Goal: Download file/media

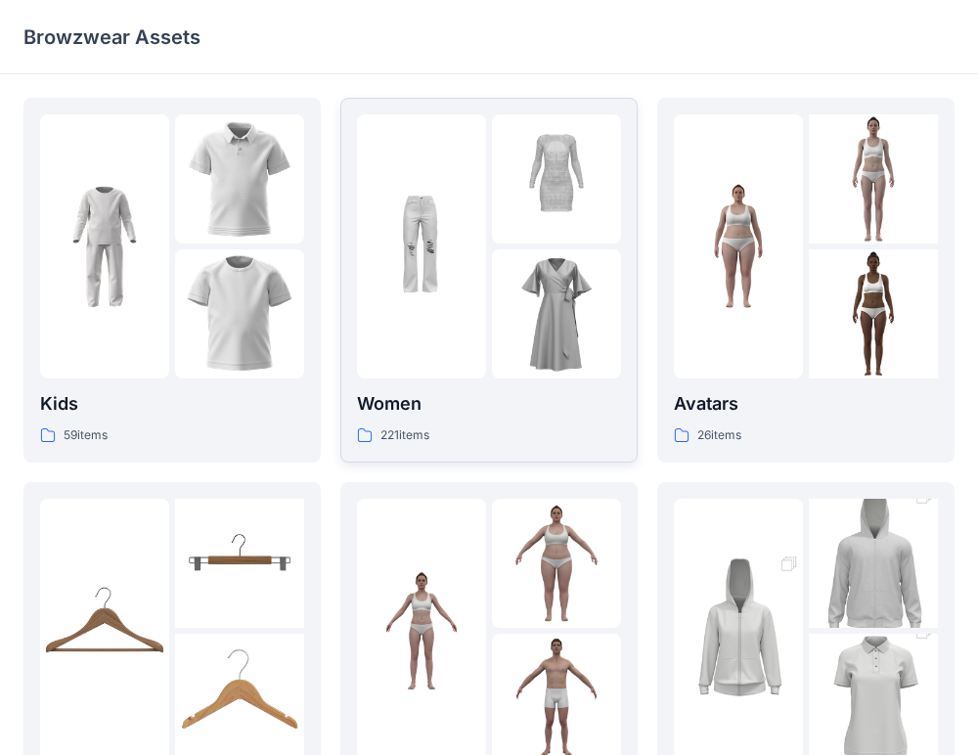
click at [439, 394] on p "Women" at bounding box center [489, 403] width 264 height 27
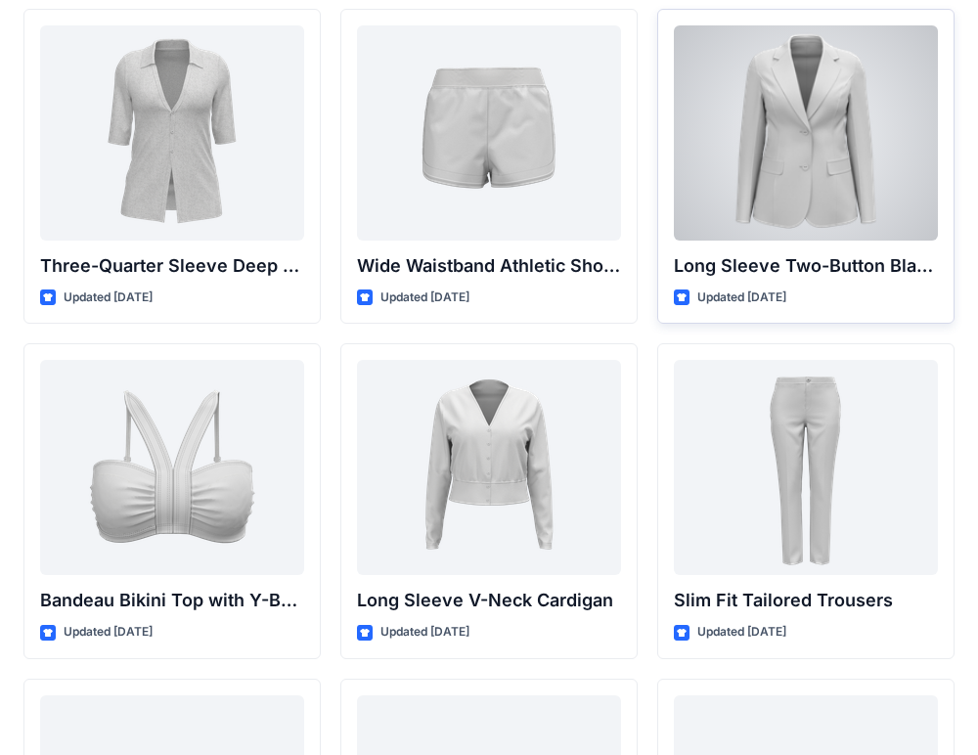
scroll to position [1655, 0]
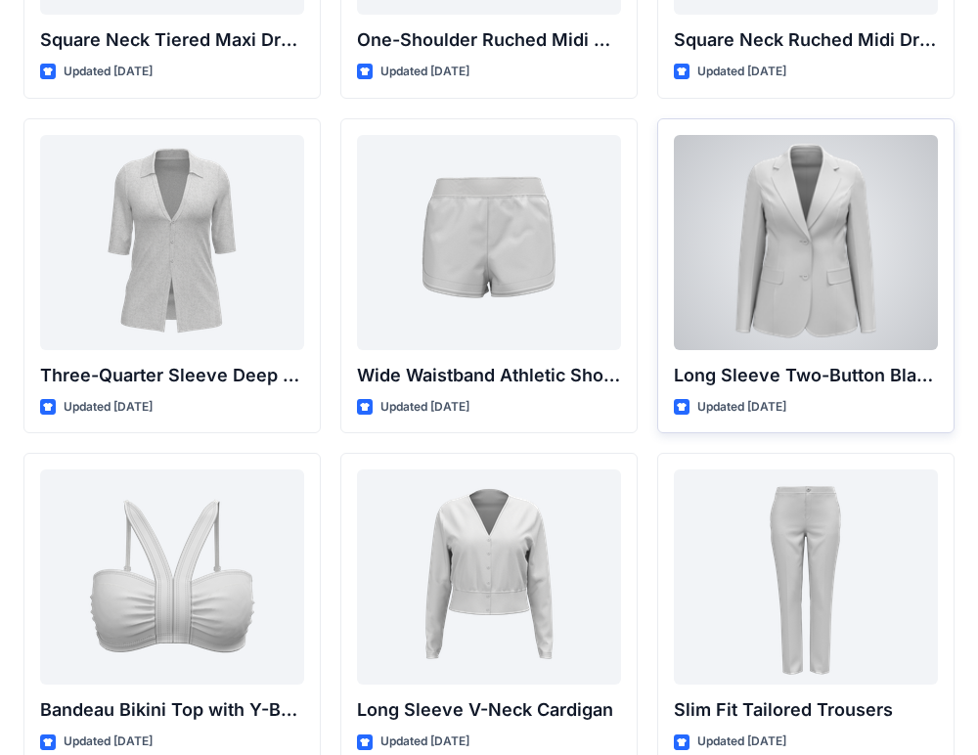
click at [815, 209] on div at bounding box center [806, 242] width 264 height 215
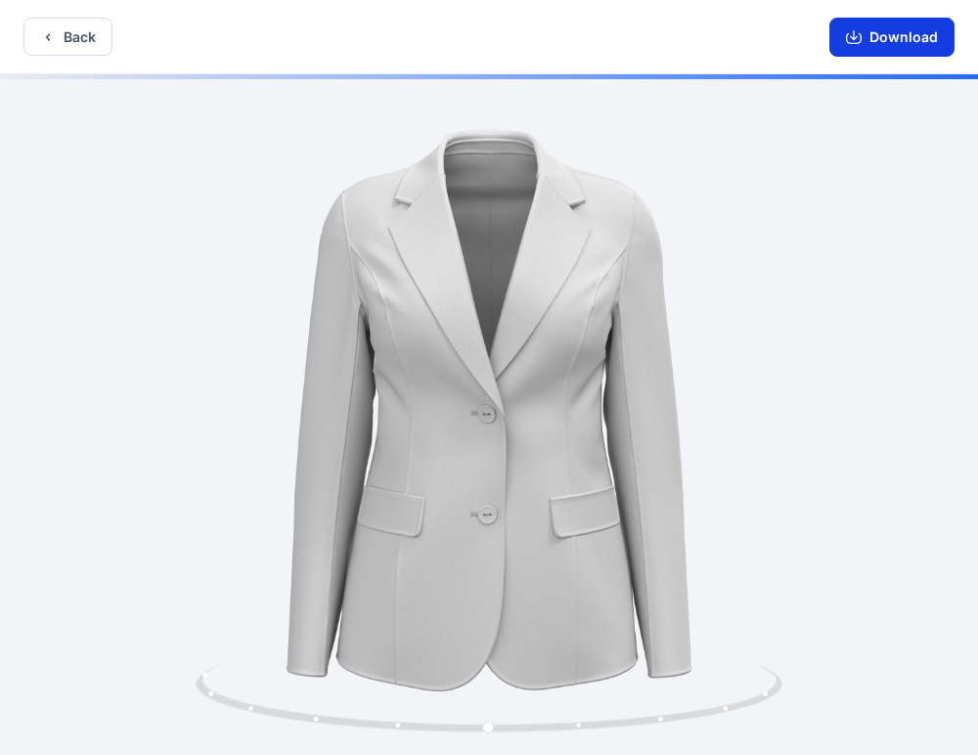
click at [875, 32] on button "Download" at bounding box center [892, 37] width 125 height 39
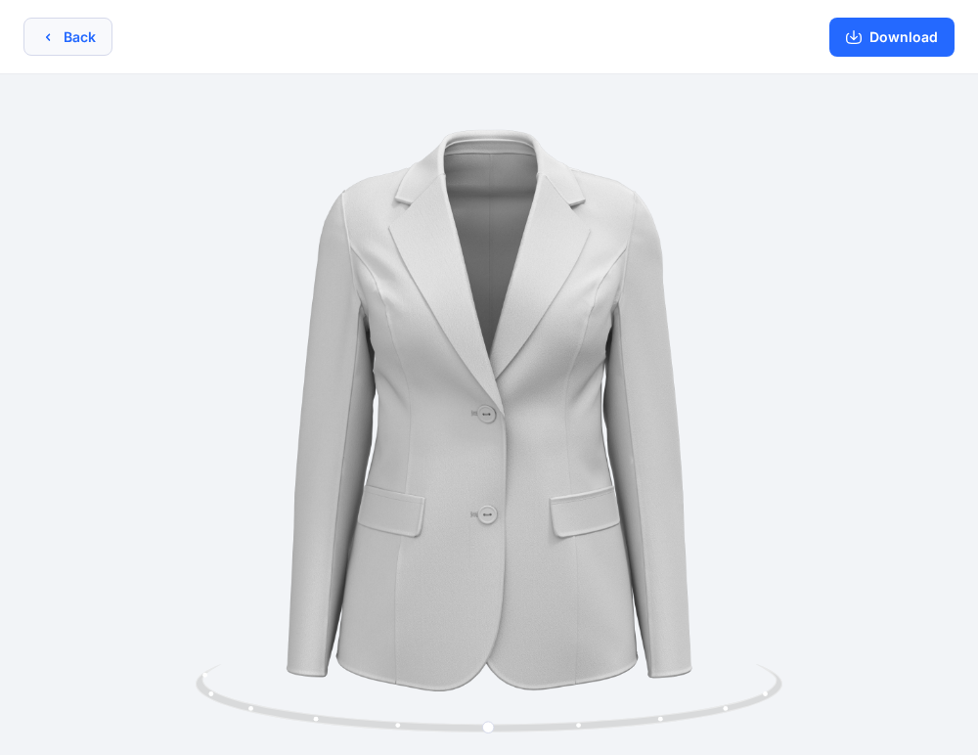
click at [48, 44] on button "Back" at bounding box center [67, 37] width 89 height 38
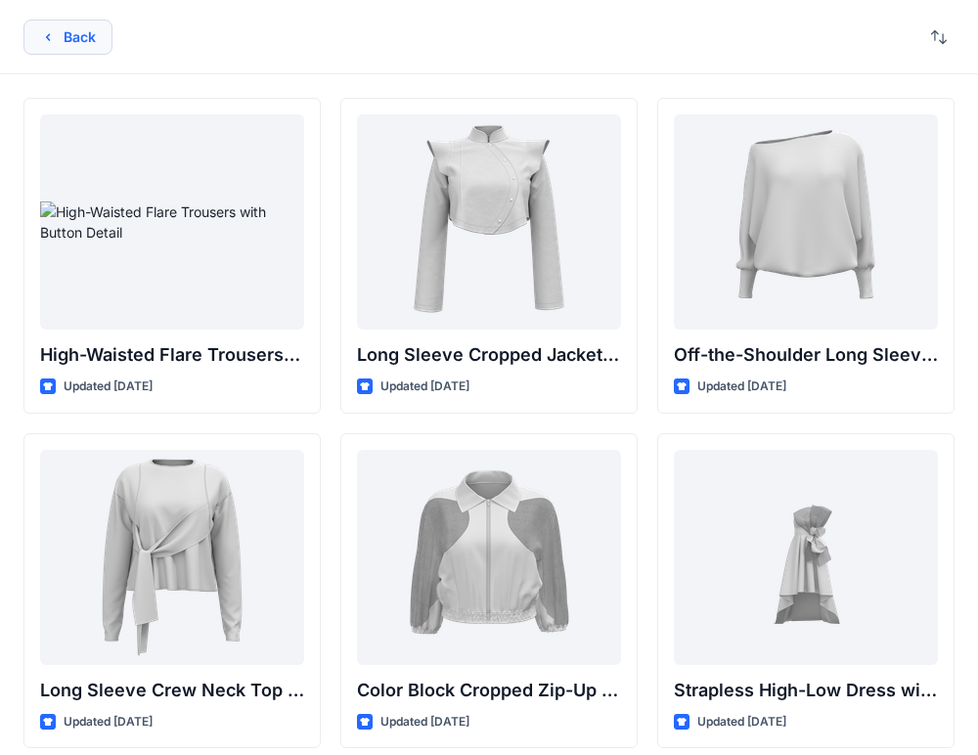
click at [40, 37] on icon "button" at bounding box center [48, 37] width 16 height 16
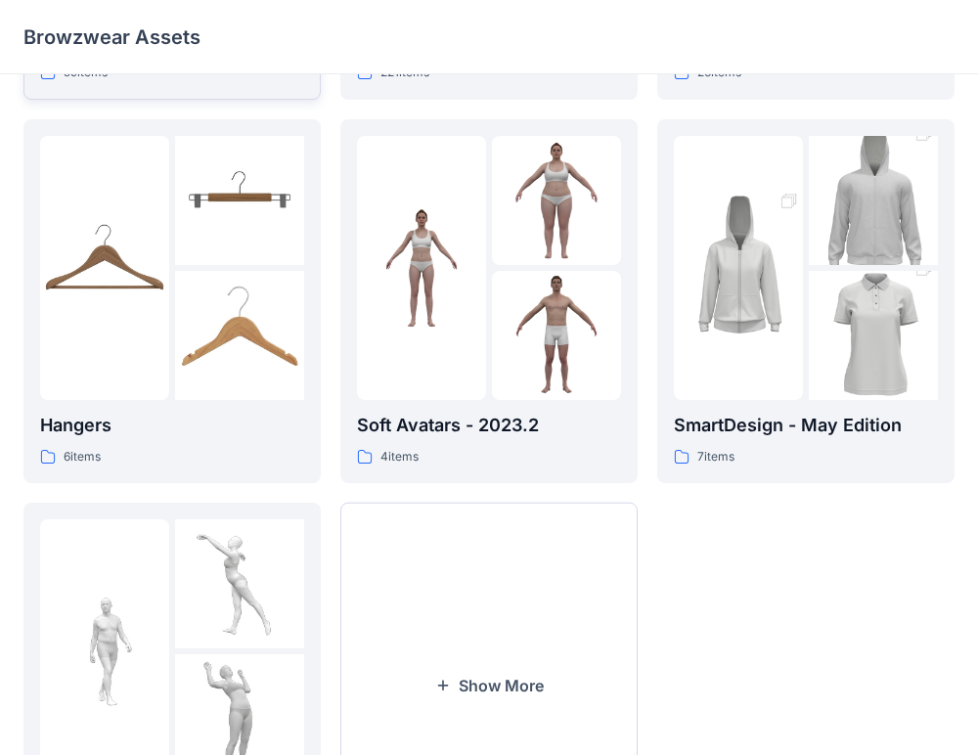
scroll to position [529, 0]
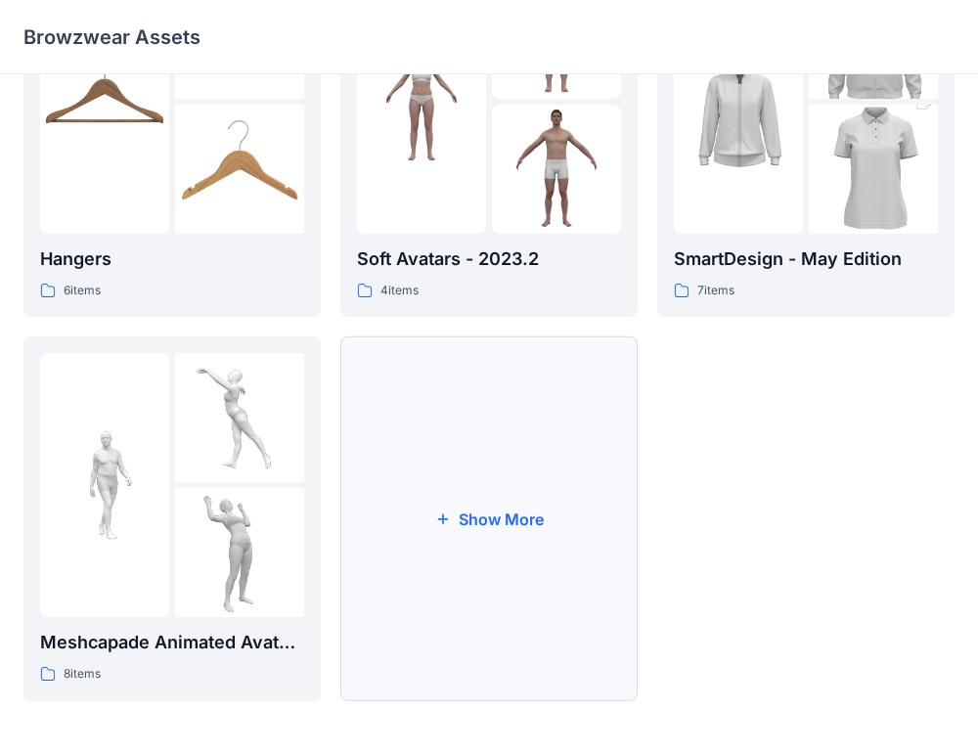
click at [408, 488] on button "Show More" at bounding box center [488, 518] width 297 height 365
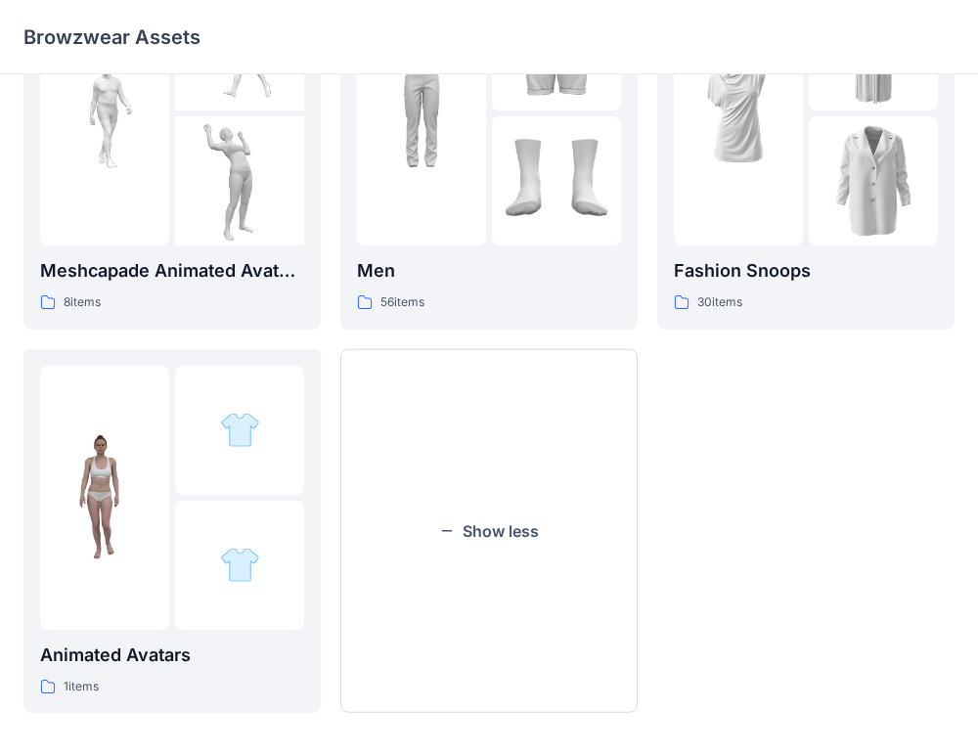
scroll to position [914, 0]
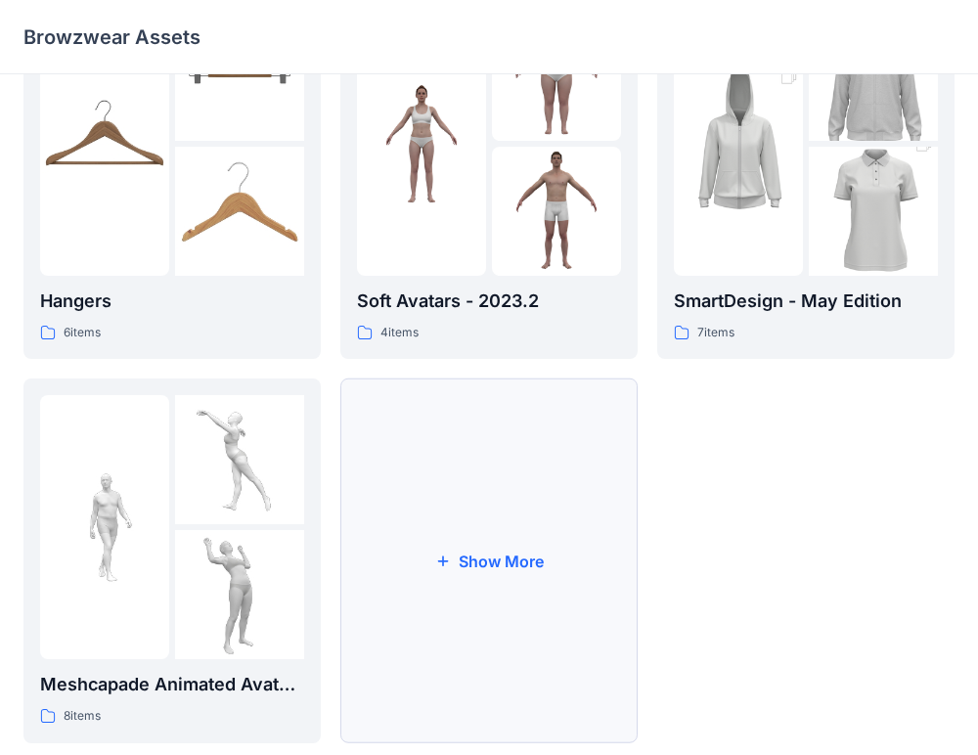
scroll to position [529, 0]
